Goal: Task Accomplishment & Management: Use online tool/utility

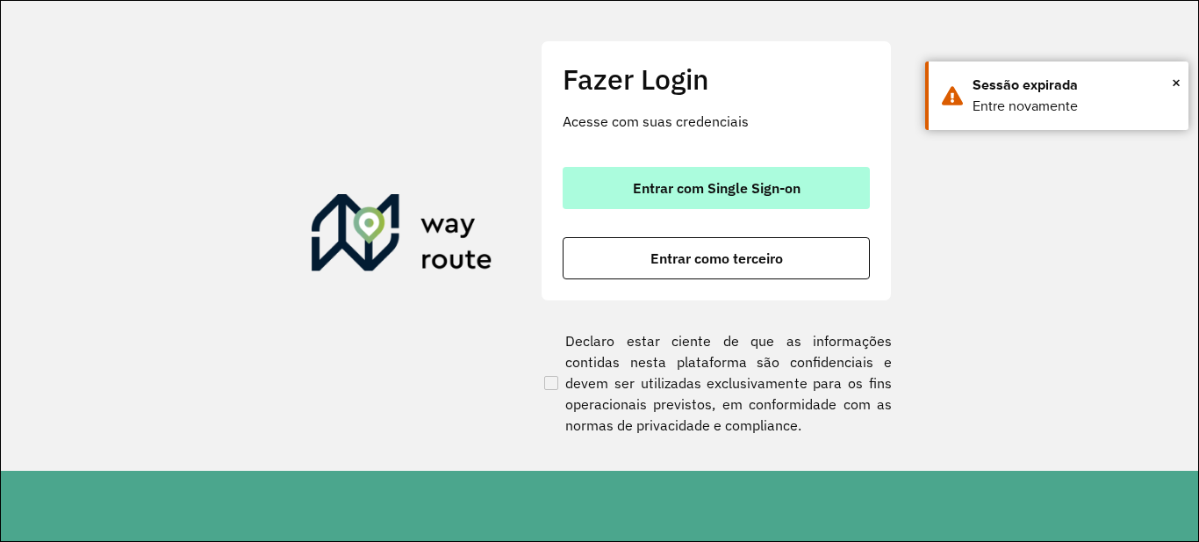
click at [649, 195] on span "Entrar com Single Sign-on" at bounding box center [717, 188] width 168 height 14
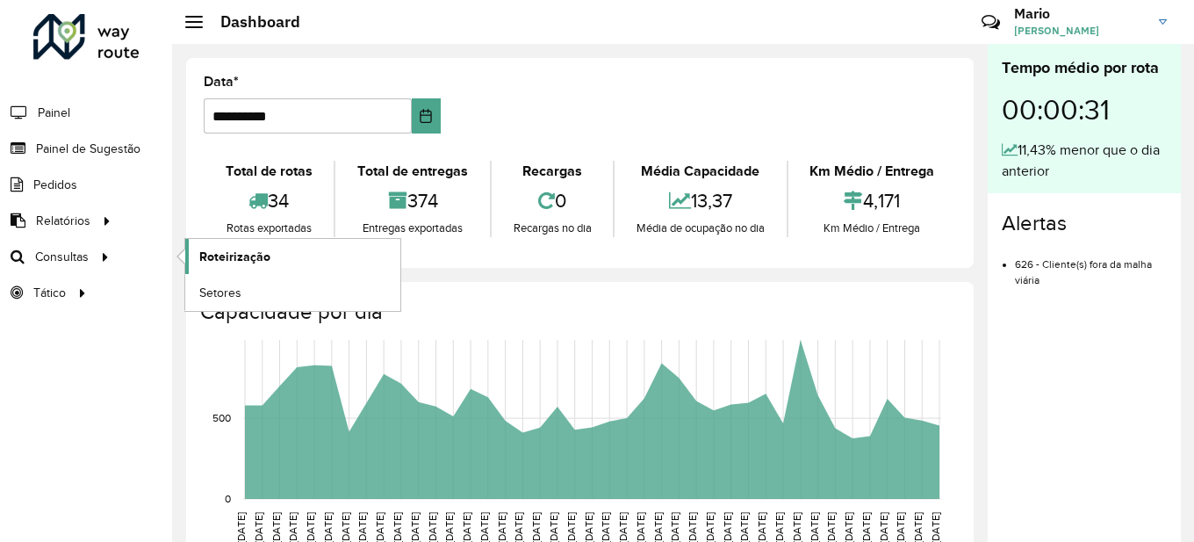
click at [242, 257] on span "Roteirização" at bounding box center [234, 257] width 71 height 18
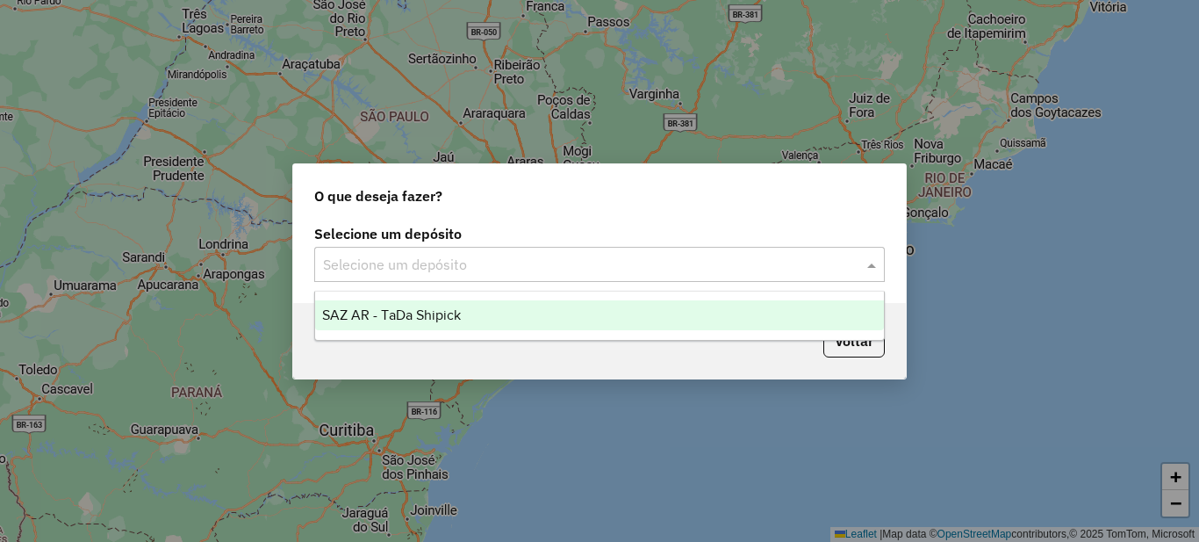
click at [481, 272] on input "text" at bounding box center [582, 265] width 518 height 21
click at [437, 324] on div "SAZ AR - TaDa Shipick" at bounding box center [599, 315] width 569 height 30
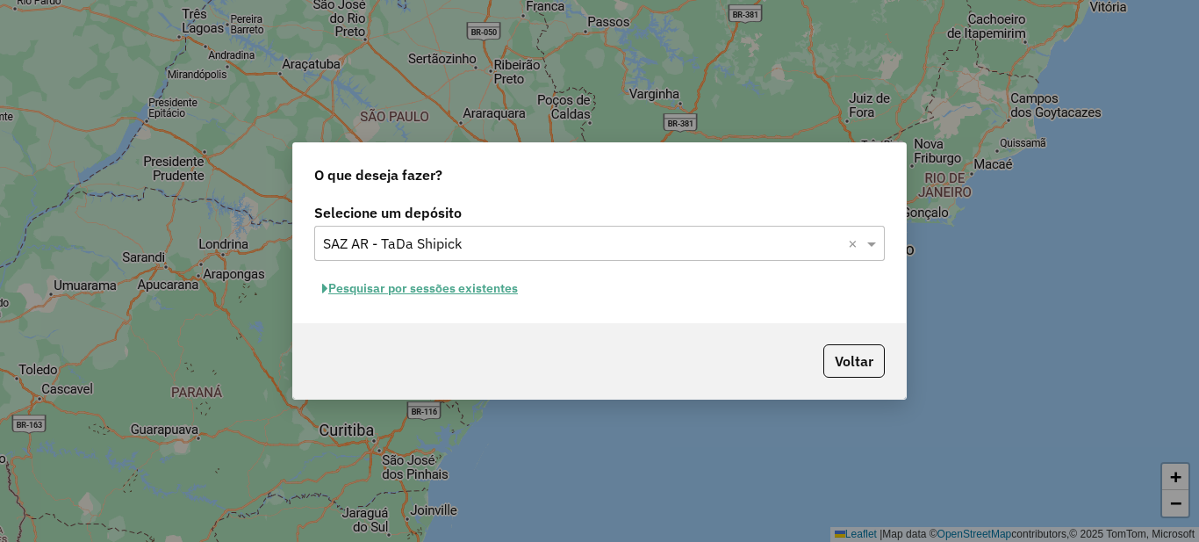
click at [445, 288] on button "Pesquisar por sessões existentes" at bounding box center [420, 288] width 212 height 27
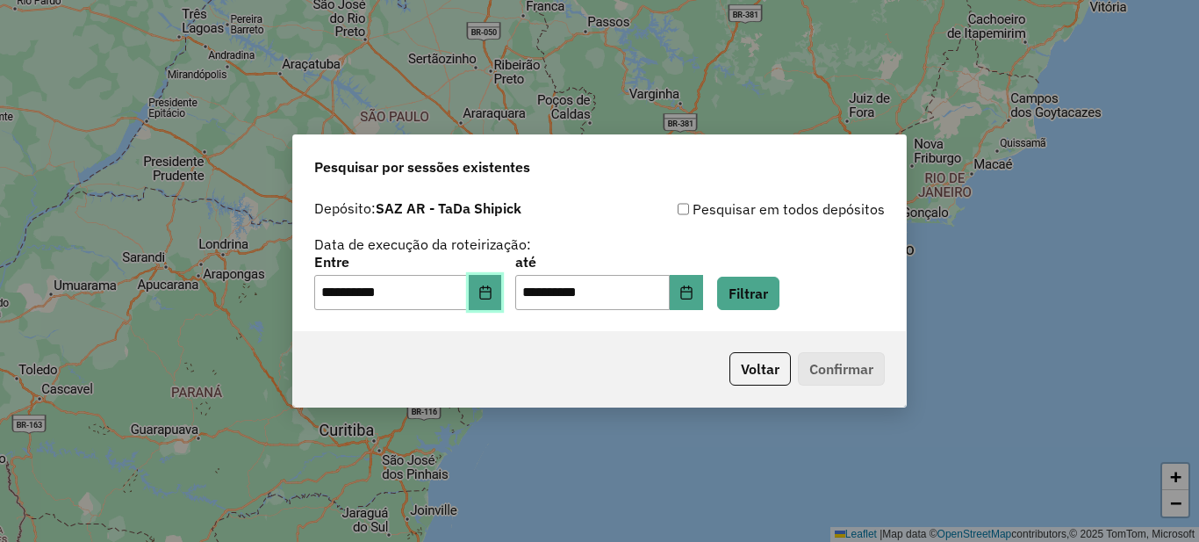
click at [499, 301] on button "Choose Date" at bounding box center [485, 292] width 33 height 35
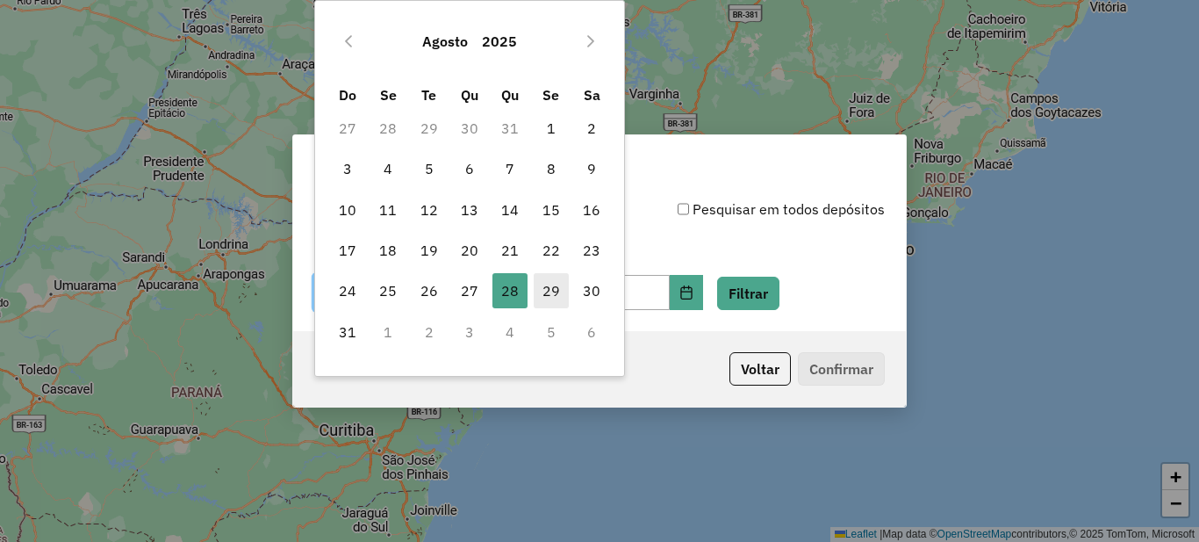
click at [540, 295] on span "29" at bounding box center [551, 290] width 35 height 35
type input "**********"
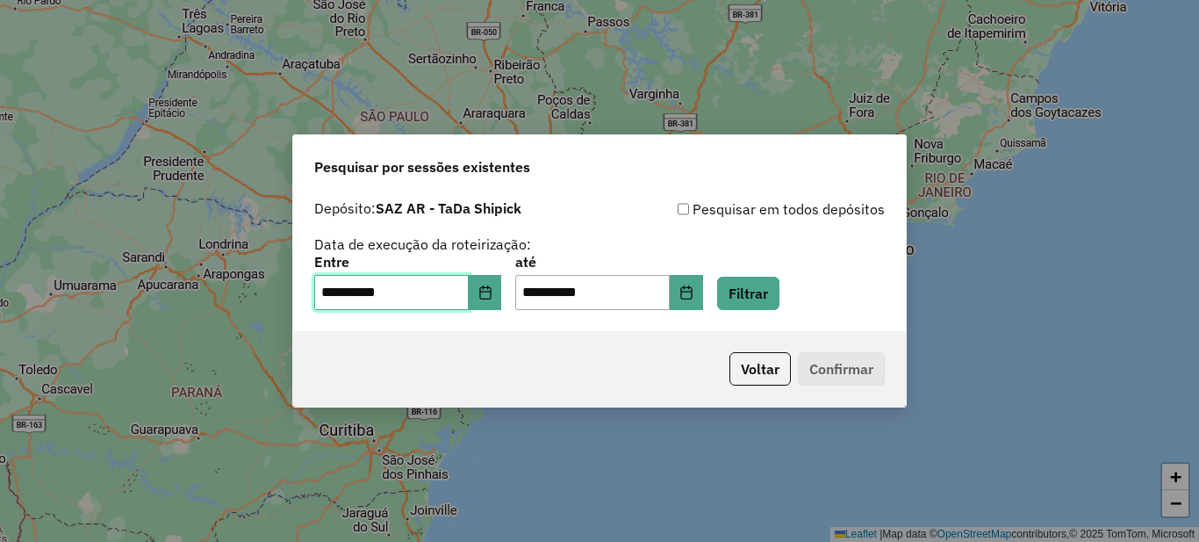
click at [540, 295] on span "29" at bounding box center [551, 290] width 35 height 35
click at [751, 295] on button "Filtrar" at bounding box center [748, 292] width 62 height 33
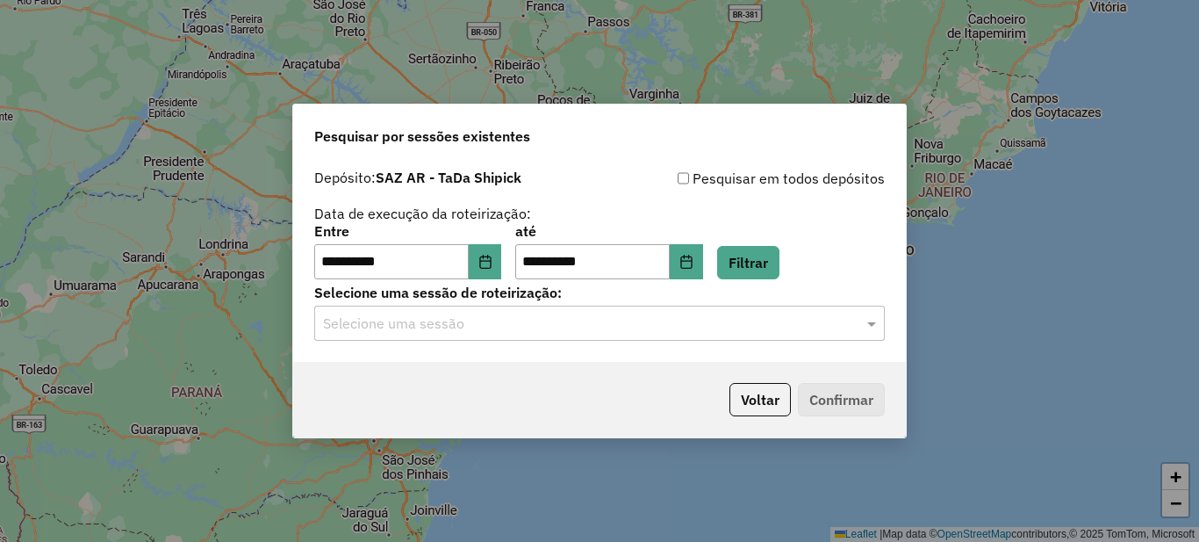
click at [424, 318] on input "text" at bounding box center [582, 323] width 518 height 21
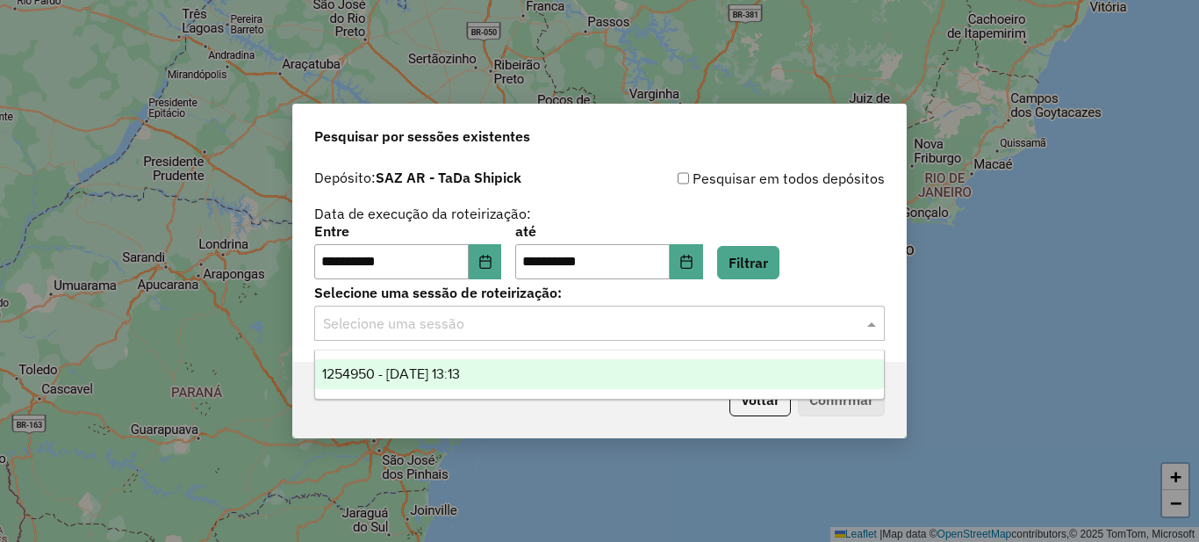
click at [434, 378] on span "1254950 - 29/08/2025 13:13" at bounding box center [391, 373] width 138 height 15
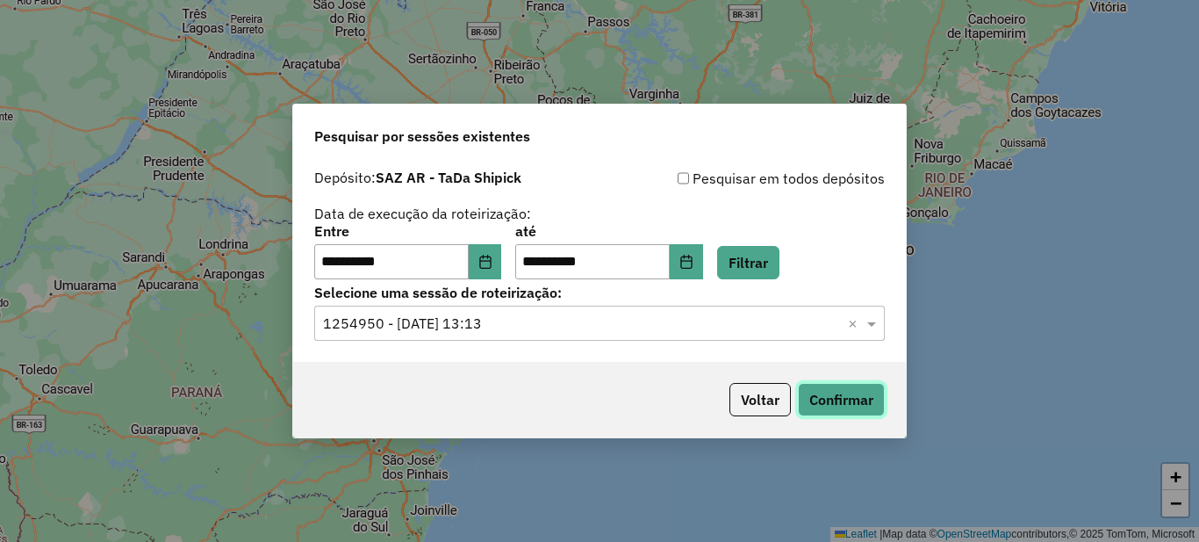
click at [858, 403] on button "Confirmar" at bounding box center [841, 399] width 87 height 33
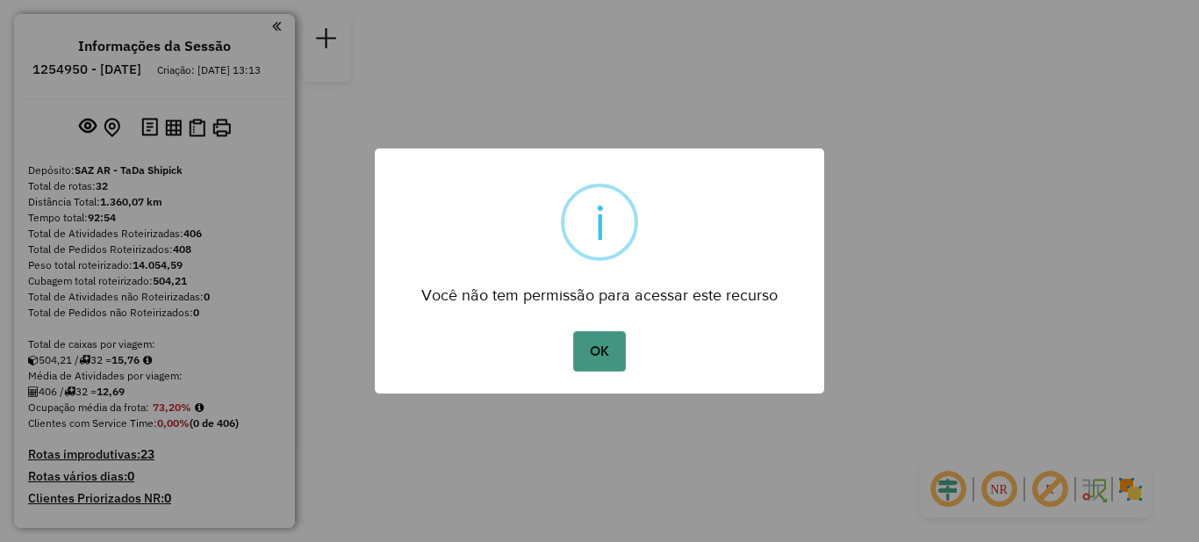
click at [592, 346] on button "OK" at bounding box center [599, 351] width 52 height 40
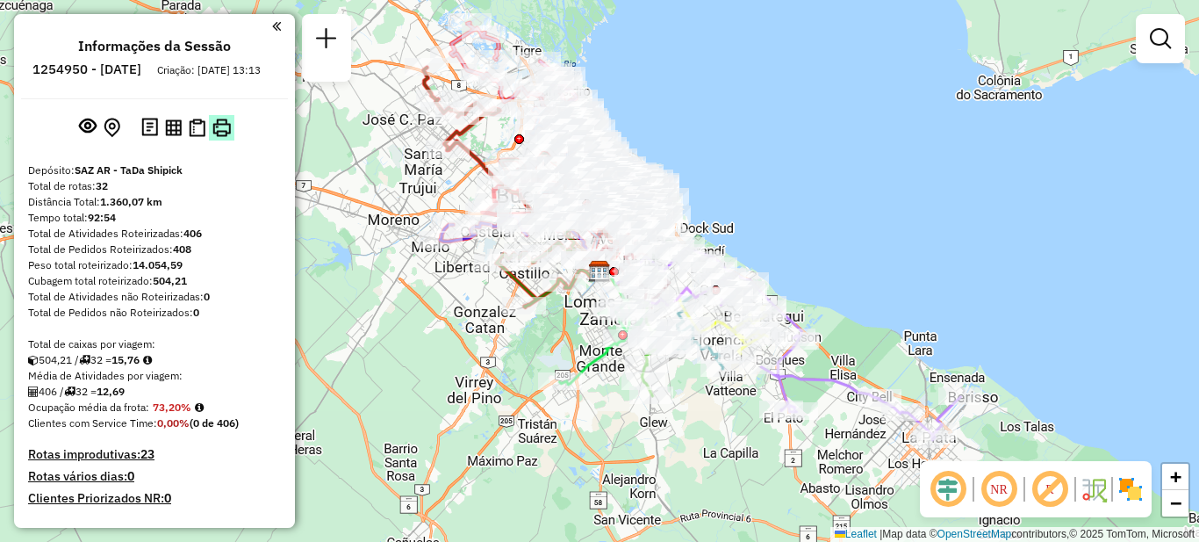
click at [220, 137] on img at bounding box center [221, 127] width 18 height 18
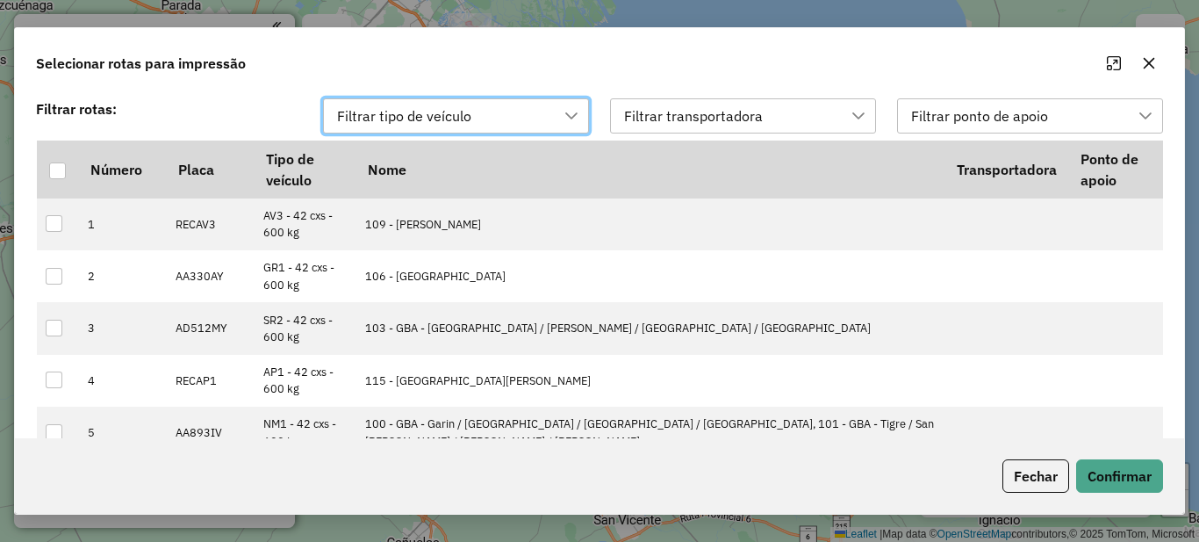
scroll to position [13, 80]
click at [59, 169] on div at bounding box center [57, 170] width 17 height 17
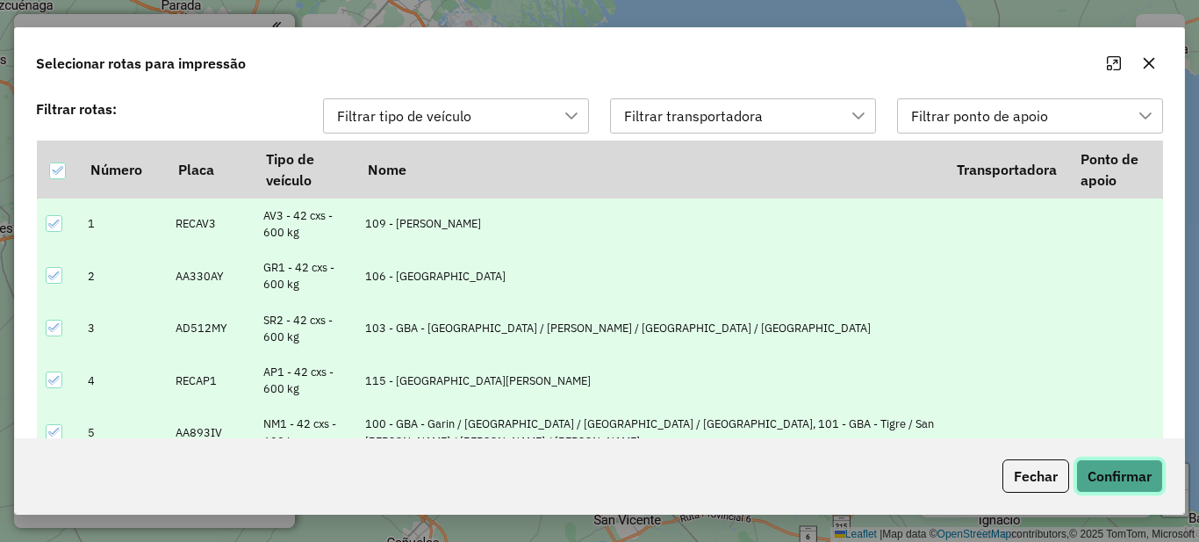
click at [1122, 483] on button "Confirmar" at bounding box center [1119, 475] width 87 height 33
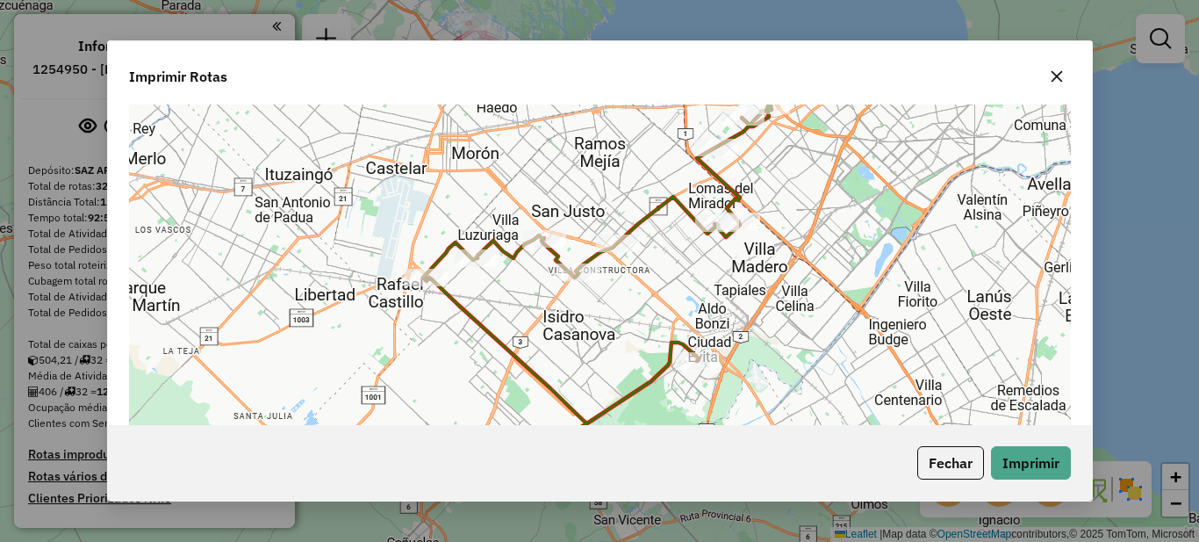
scroll to position [14746, 0]
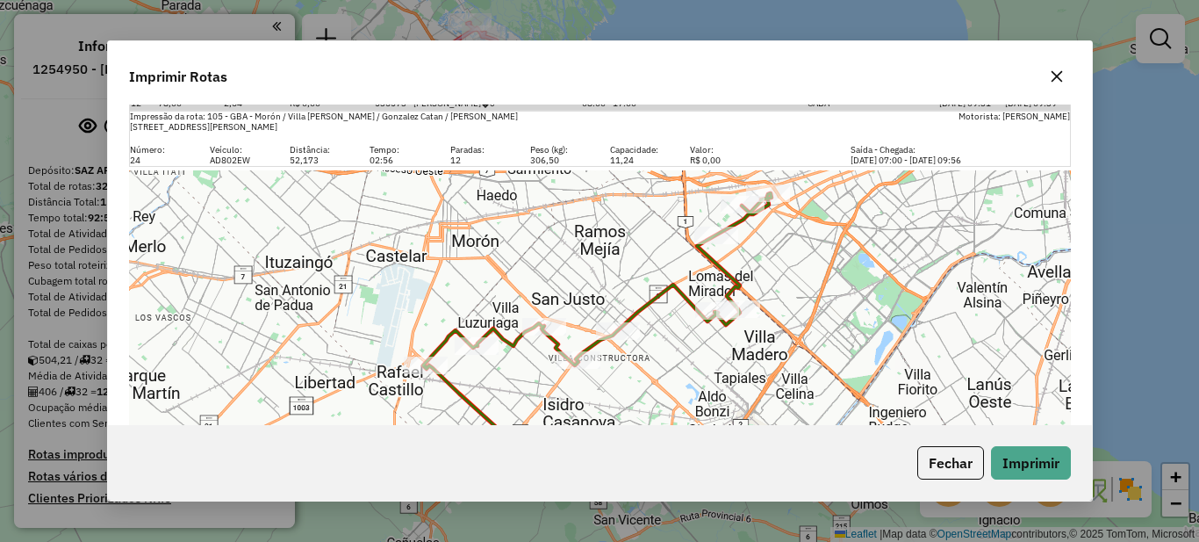
click at [1039, 442] on div "Fechar Imprimir" at bounding box center [600, 462] width 984 height 75
click at [1044, 446] on button "Imprimir" at bounding box center [1031, 462] width 80 height 33
click at [1062, 77] on icon "button" at bounding box center [1057, 76] width 14 height 14
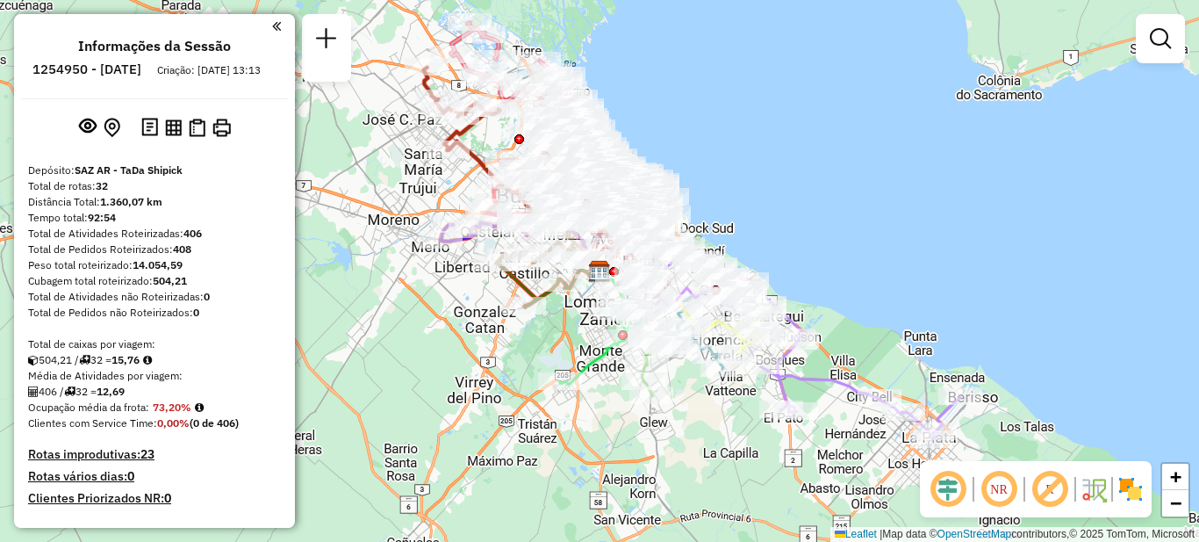
click at [288, 145] on div "Informações da Sessão 1254950 - [DATE] Criação: [DATE] 13:13 Depósito: SAZ AR -…" at bounding box center [154, 270] width 281 height 513
click at [269, 36] on div at bounding box center [151, 26] width 260 height 24
